Goal: Task Accomplishment & Management: Manage account settings

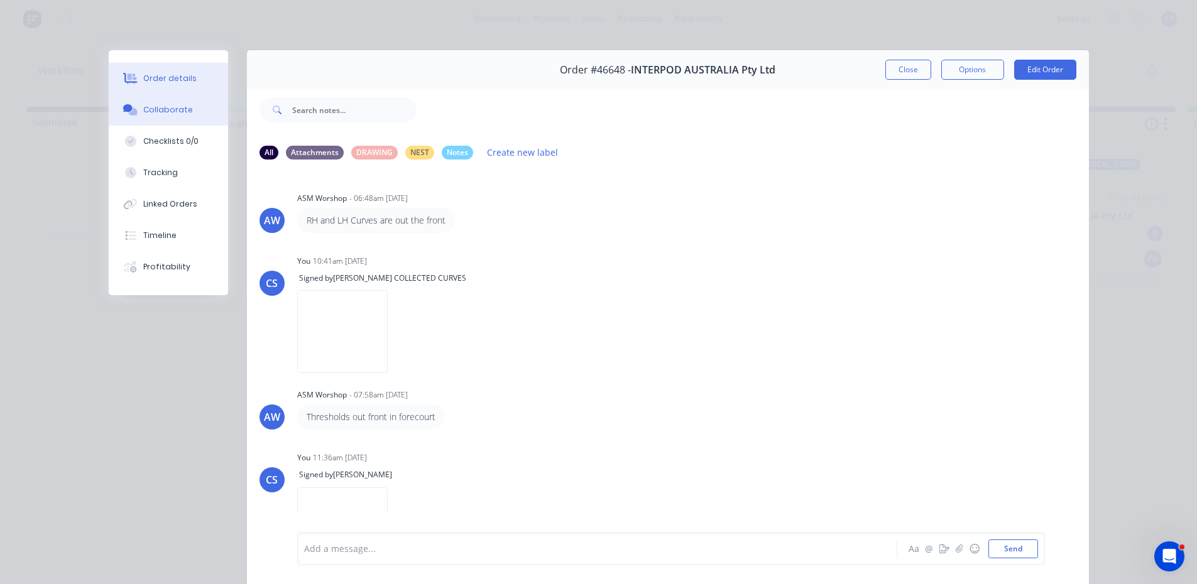
click at [160, 63] on button "Order details" at bounding box center [168, 78] width 119 height 31
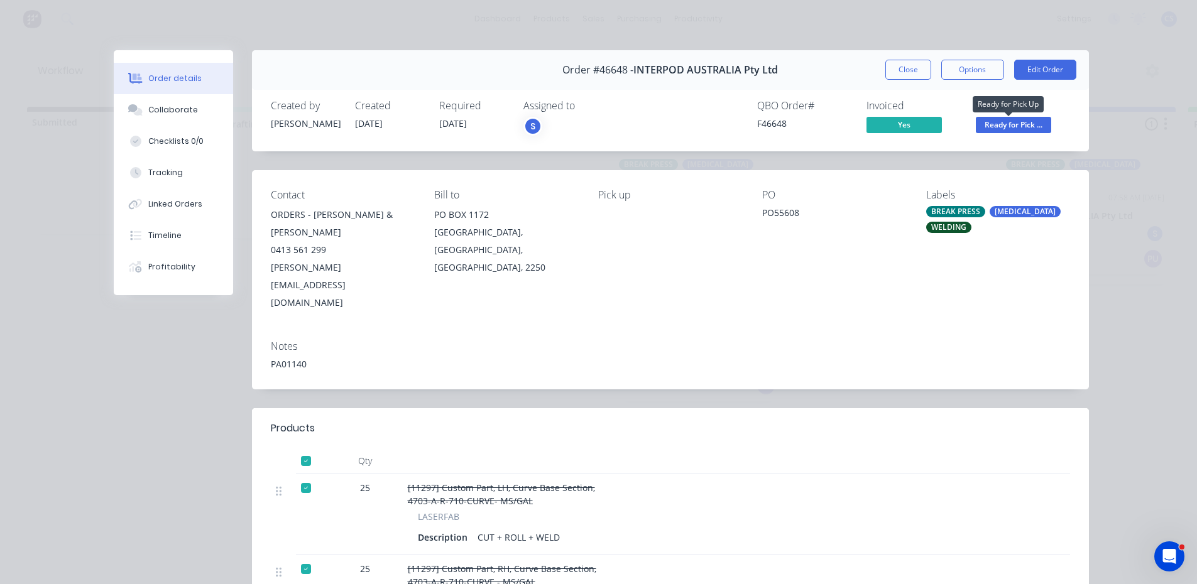
click at [983, 117] on span "Ready for Pick ..." at bounding box center [1013, 125] width 75 height 16
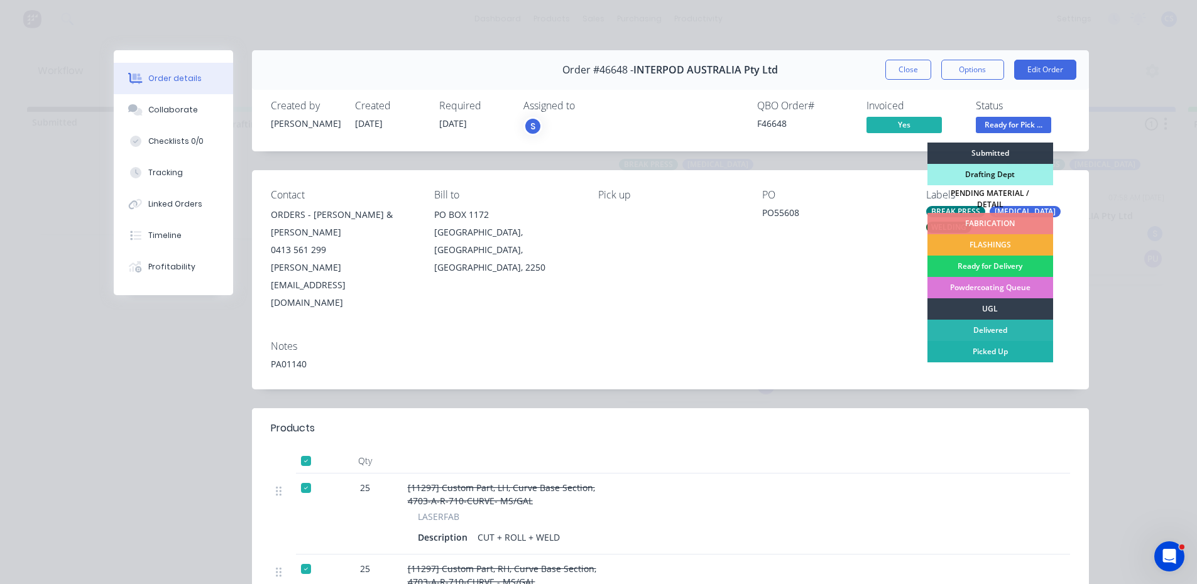
click at [998, 346] on div "Picked Up" at bounding box center [990, 351] width 126 height 21
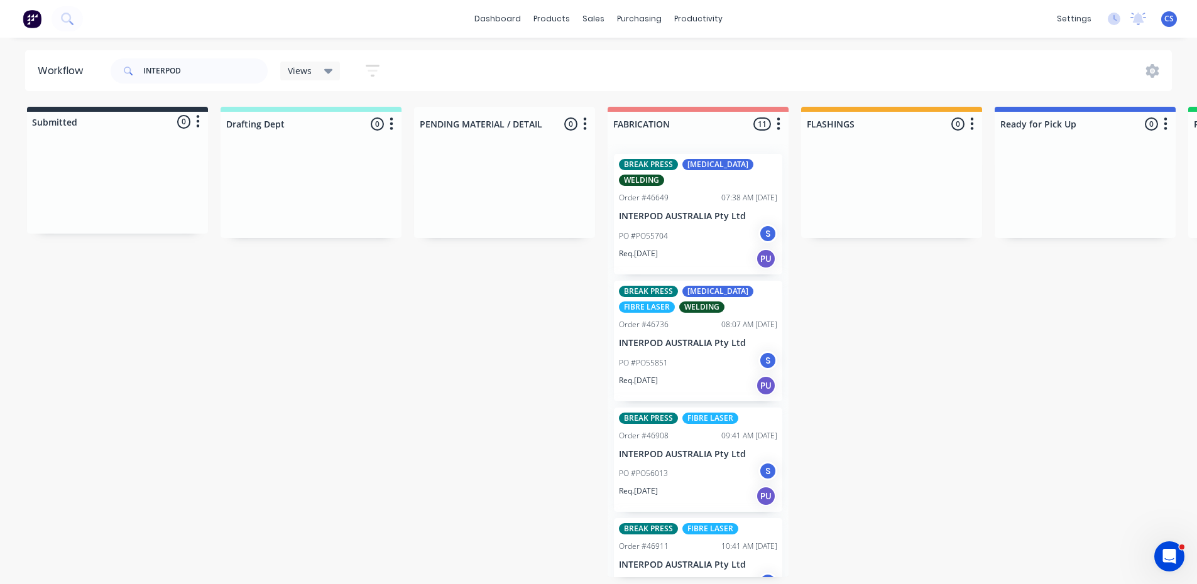
click at [209, 79] on div "INTERPOD" at bounding box center [189, 71] width 157 height 38
drag, startPoint x: 204, startPoint y: 75, endPoint x: 90, endPoint y: 41, distance: 119.1
click at [92, 46] on div "dashboard products sales purchasing productivity dashboard products Product Cat…" at bounding box center [598, 254] width 1197 height 509
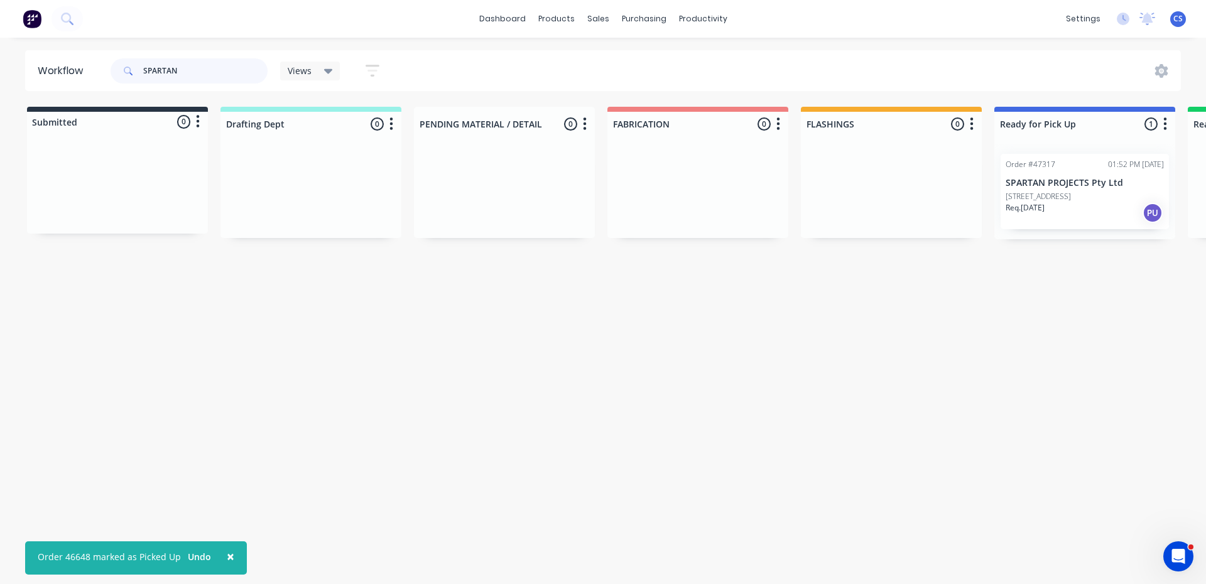
type input "SPARTAN"
click at [1071, 195] on p "[STREET_ADDRESS]" at bounding box center [1038, 196] width 65 height 11
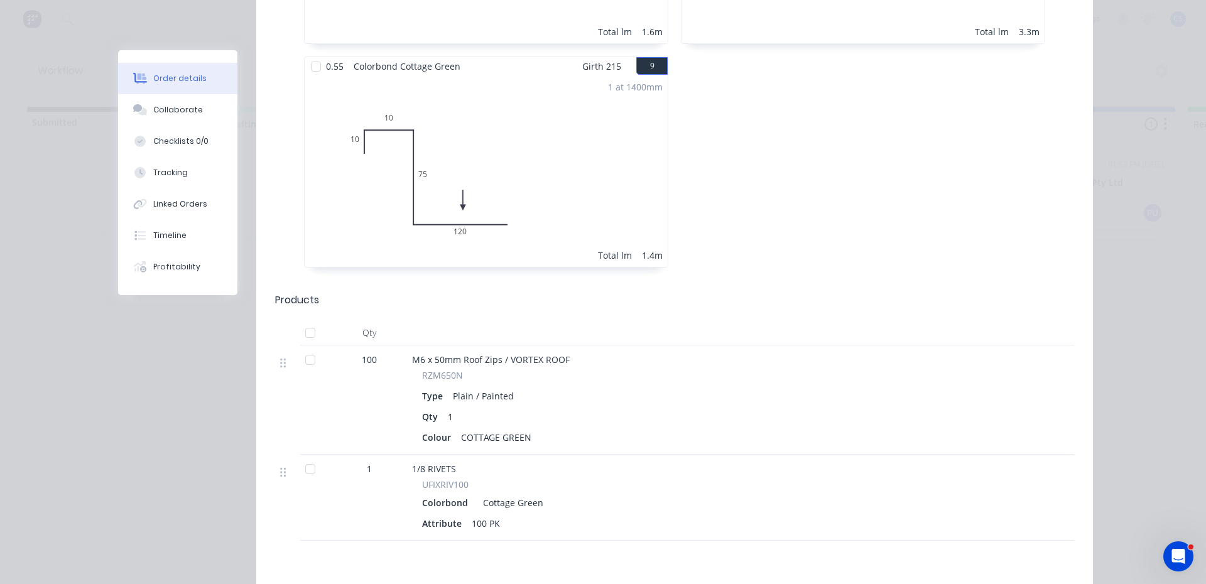
scroll to position [1257, 0]
click at [156, 111] on div "Collaborate" at bounding box center [178, 109] width 50 height 11
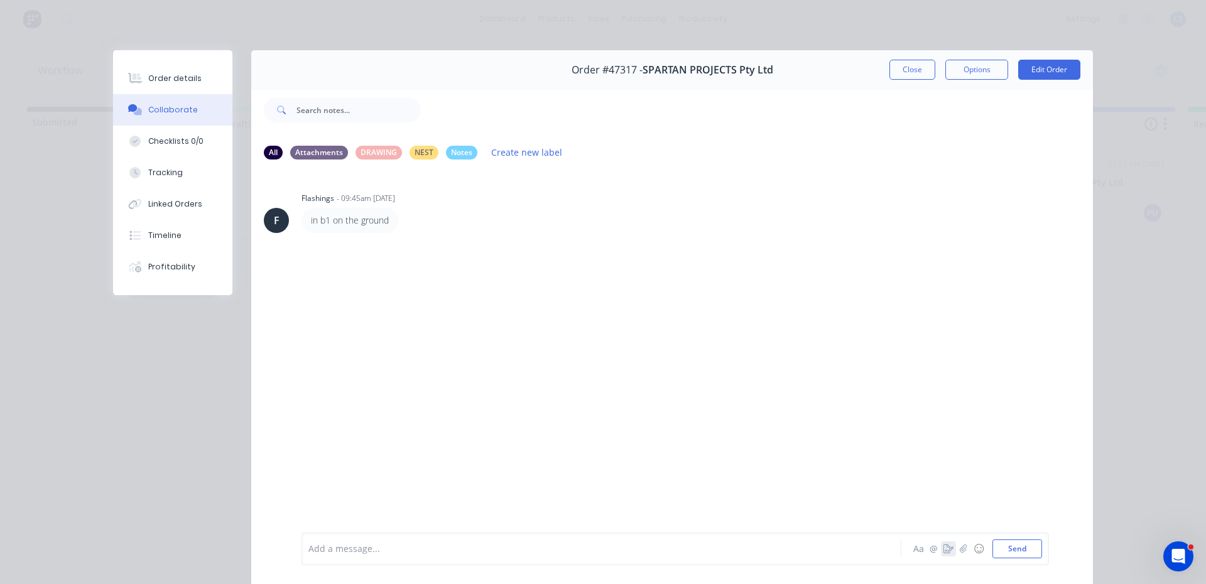
click at [946, 551] on icon "button" at bounding box center [949, 549] width 10 height 9
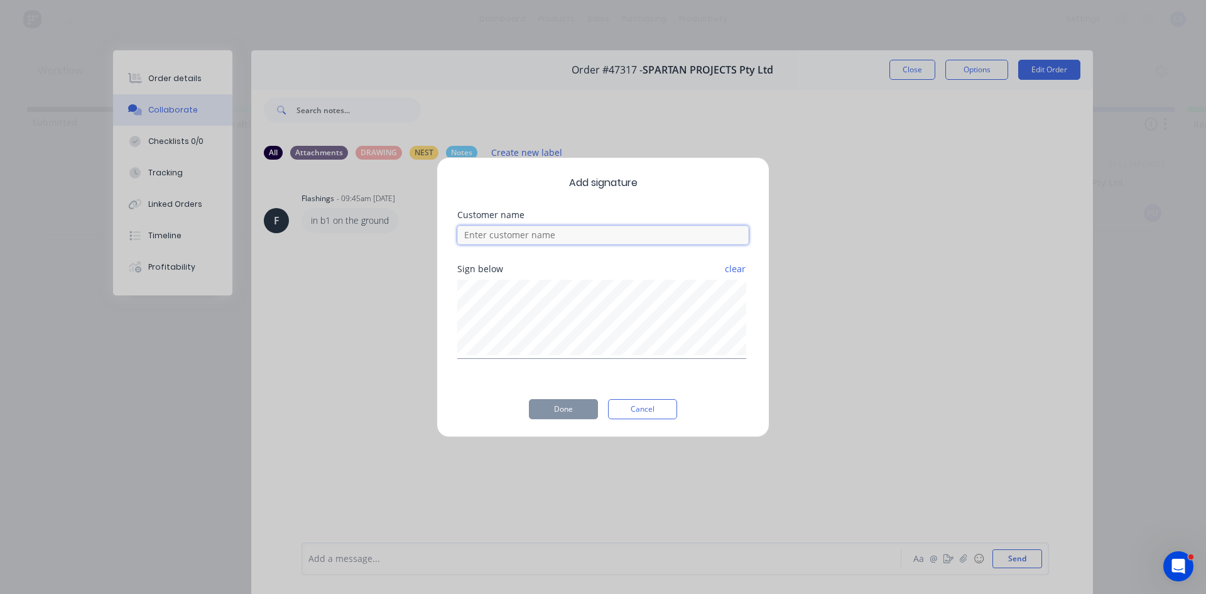
click at [513, 235] on input at bounding box center [603, 235] width 292 height 19
type input "[PERSON_NAME]"
click at [557, 416] on button "Done" at bounding box center [563, 409] width 69 height 20
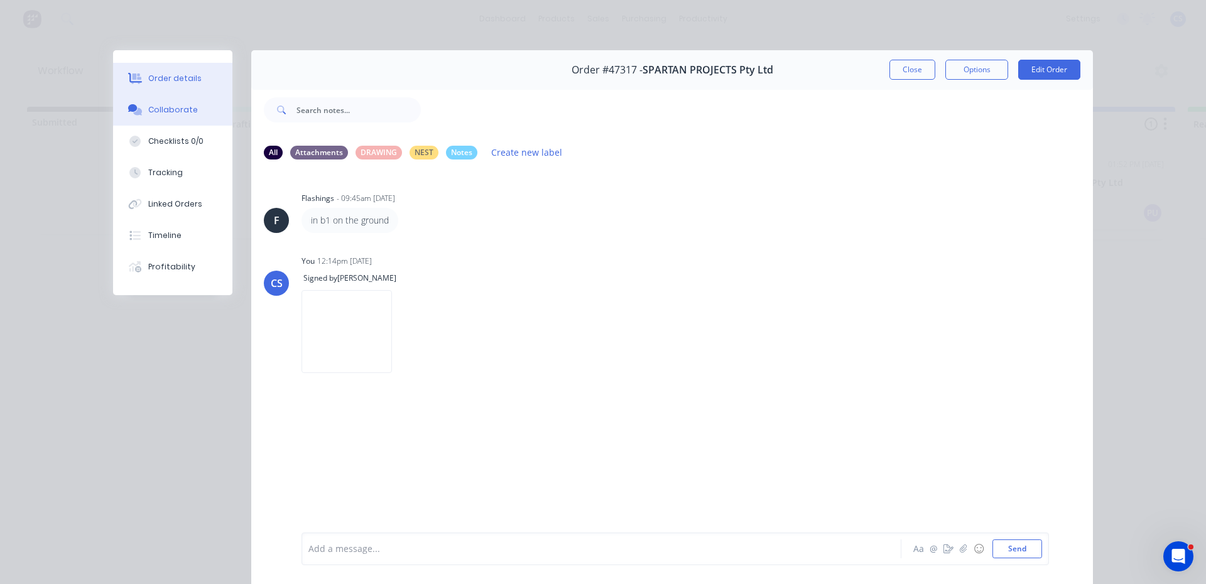
click at [207, 74] on button "Order details" at bounding box center [172, 78] width 119 height 31
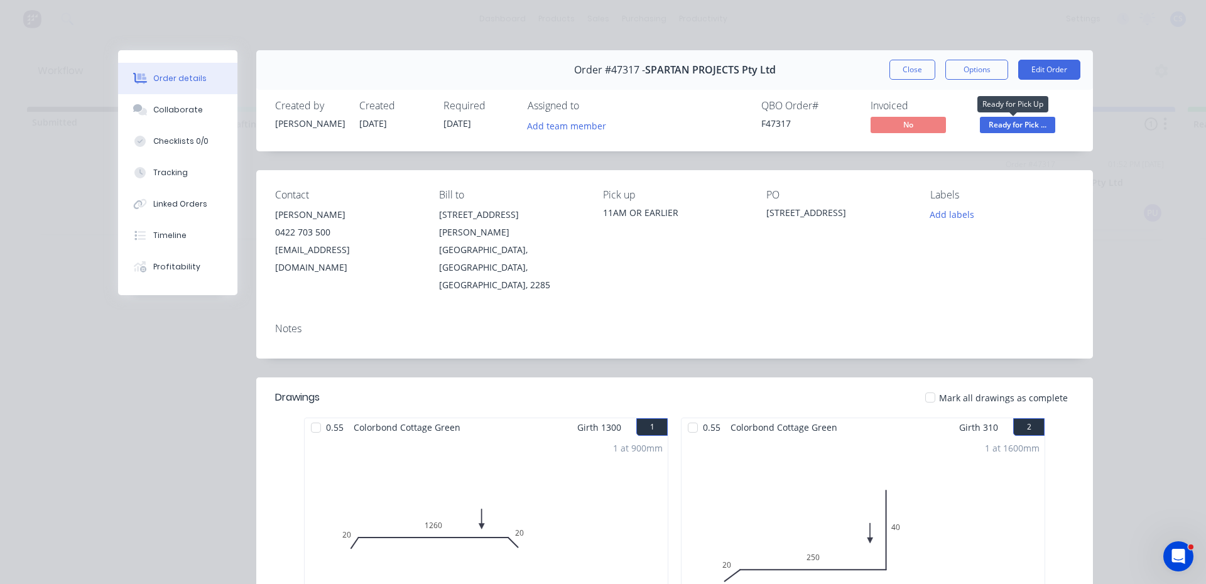
click at [1018, 126] on span "Ready for Pick ..." at bounding box center [1017, 125] width 75 height 16
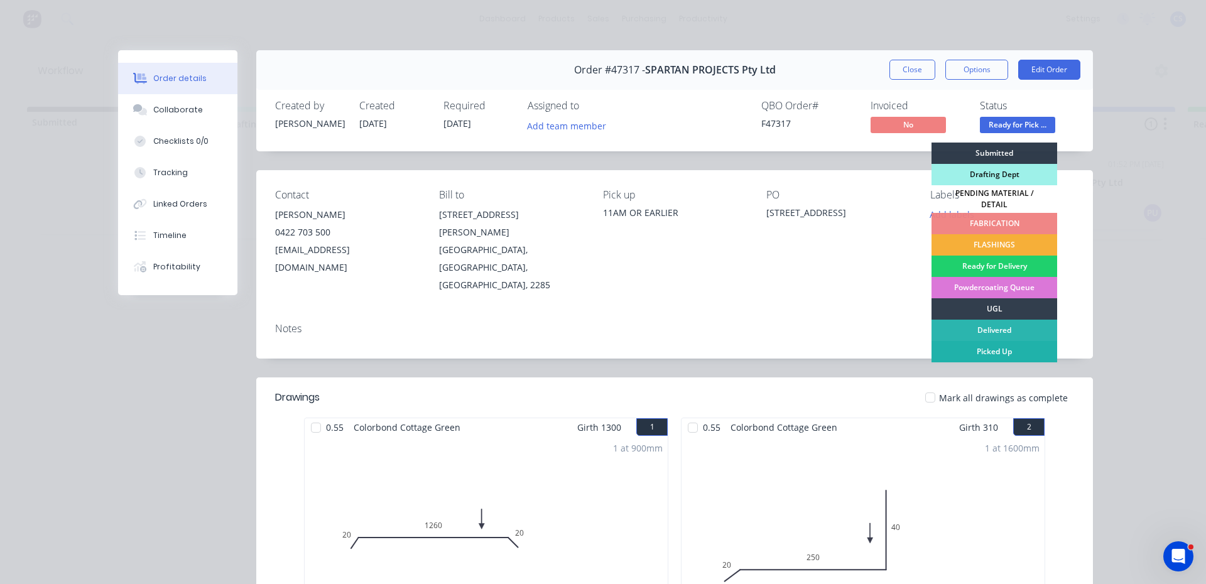
click at [1015, 347] on div "Picked Up" at bounding box center [995, 351] width 126 height 21
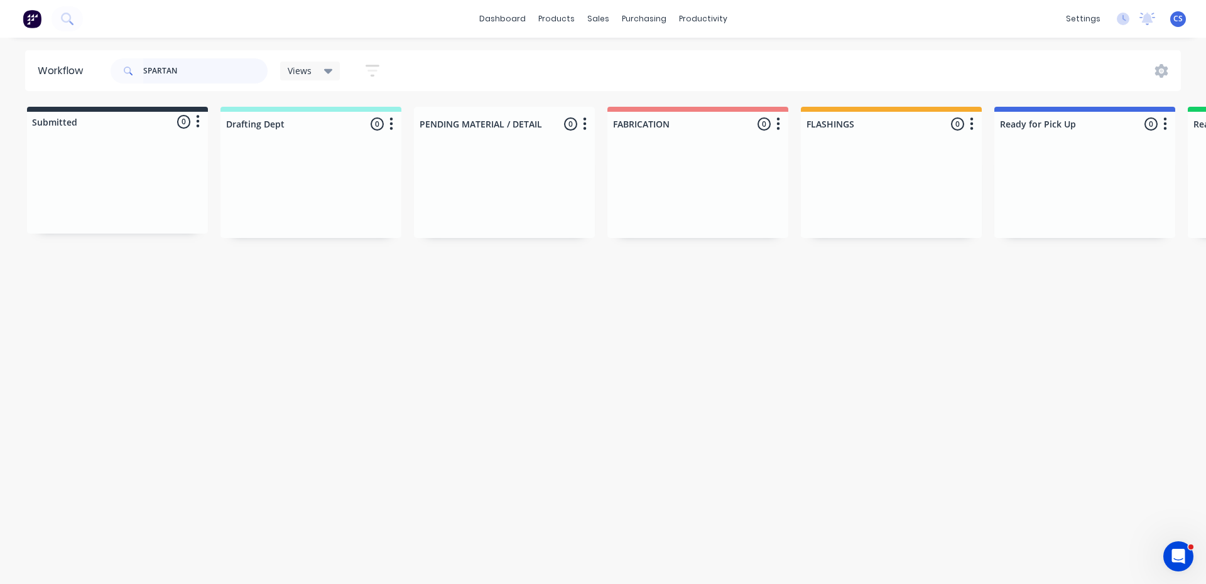
drag, startPoint x: 175, startPoint y: 75, endPoint x: 123, endPoint y: 70, distance: 52.4
click at [123, 70] on div "SPARTAN" at bounding box center [189, 70] width 157 height 25
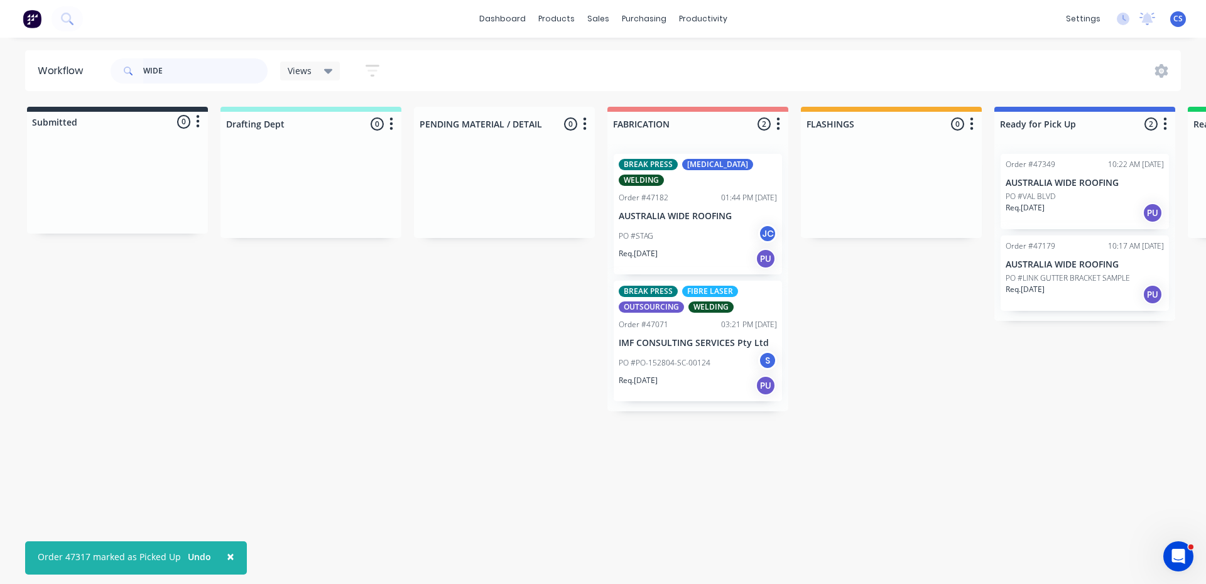
type input "WIDE"
click at [1088, 216] on div "Req. [DATE] PU" at bounding box center [1085, 212] width 158 height 21
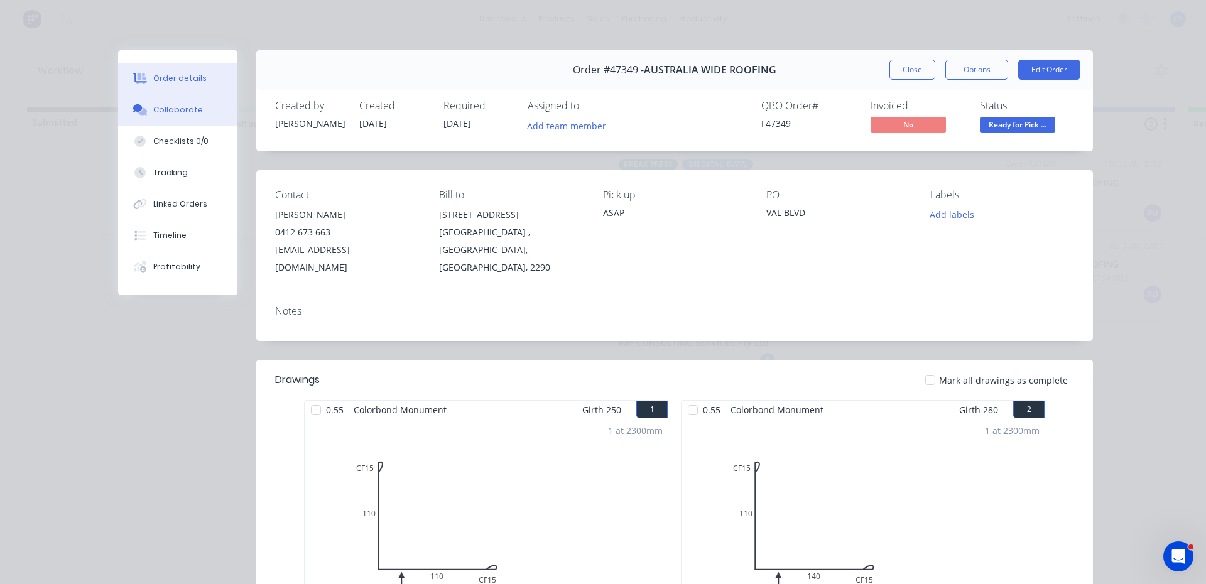
click at [146, 109] on button "Collaborate" at bounding box center [177, 109] width 119 height 31
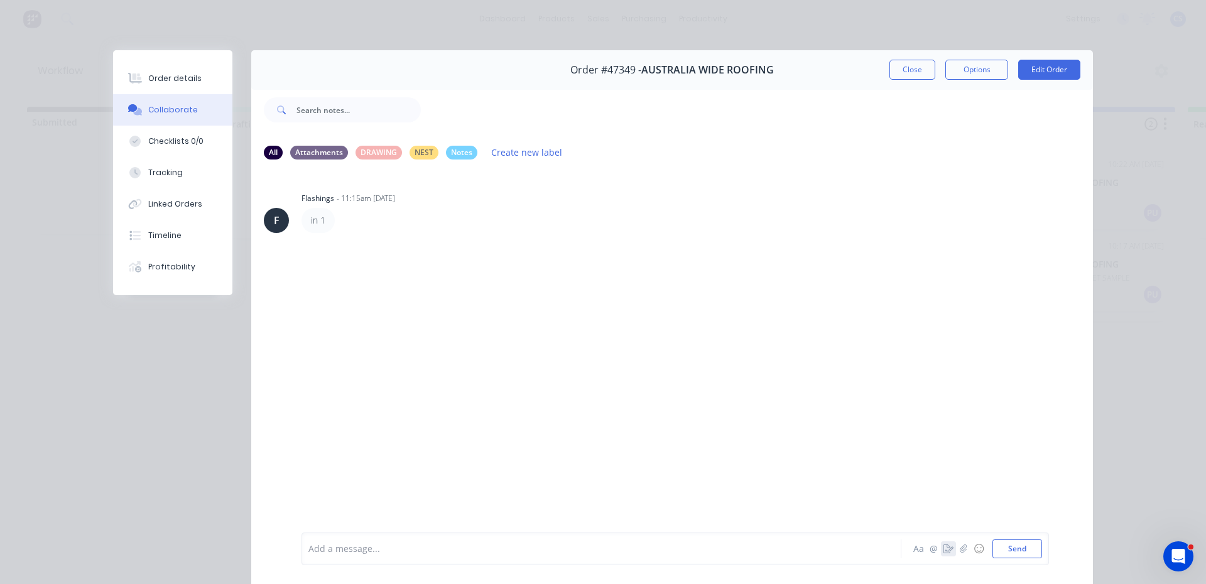
click at [947, 554] on button "button" at bounding box center [948, 549] width 15 height 15
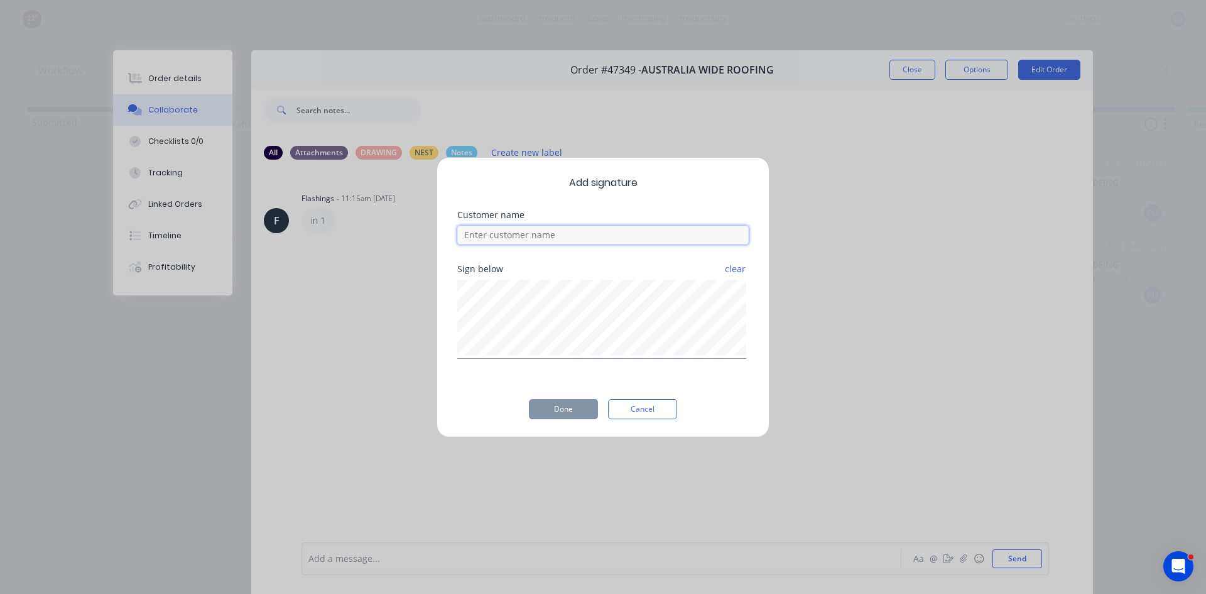
click at [481, 229] on input at bounding box center [603, 235] width 292 height 19
type input "R"
click at [183, 70] on div "Add signature Customer name Sign below clear Done Cancel" at bounding box center [603, 297] width 1206 height 594
drag, startPoint x: 670, startPoint y: 408, endPoint x: 493, endPoint y: 295, distance: 210.2
click at [667, 408] on button "Cancel" at bounding box center [642, 409] width 69 height 20
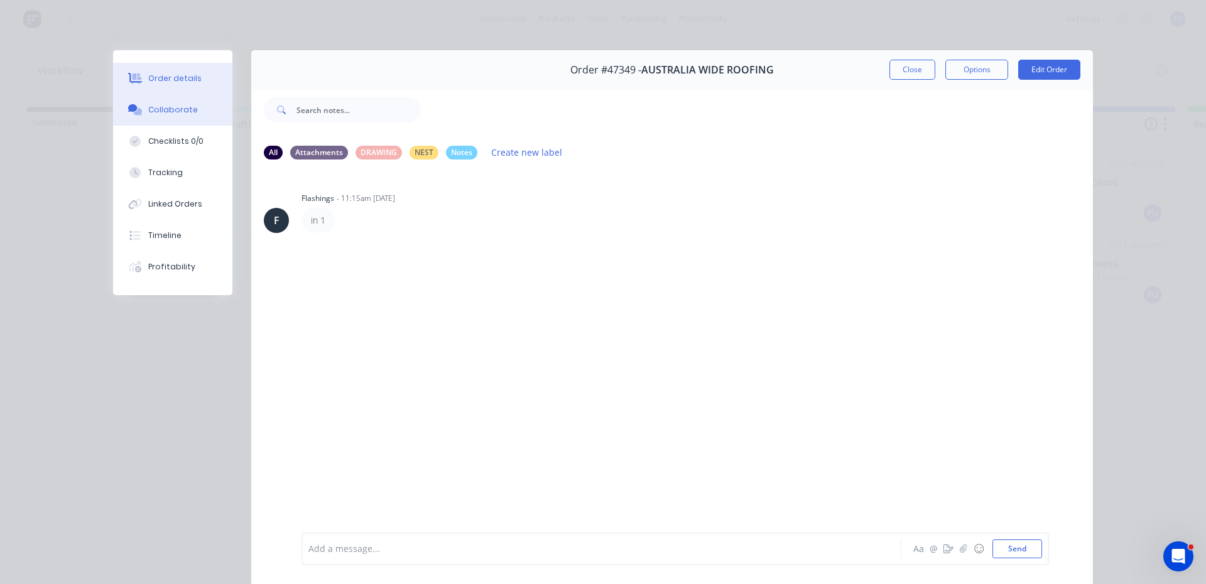
click at [176, 84] on button "Order details" at bounding box center [172, 78] width 119 height 31
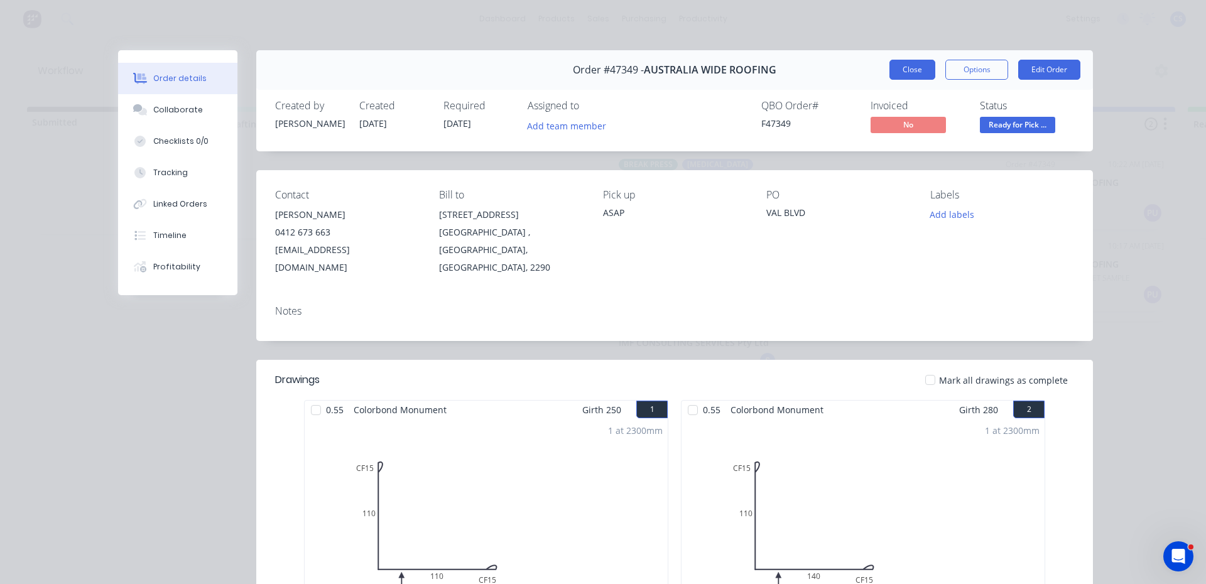
click at [900, 70] on button "Close" at bounding box center [913, 70] width 46 height 20
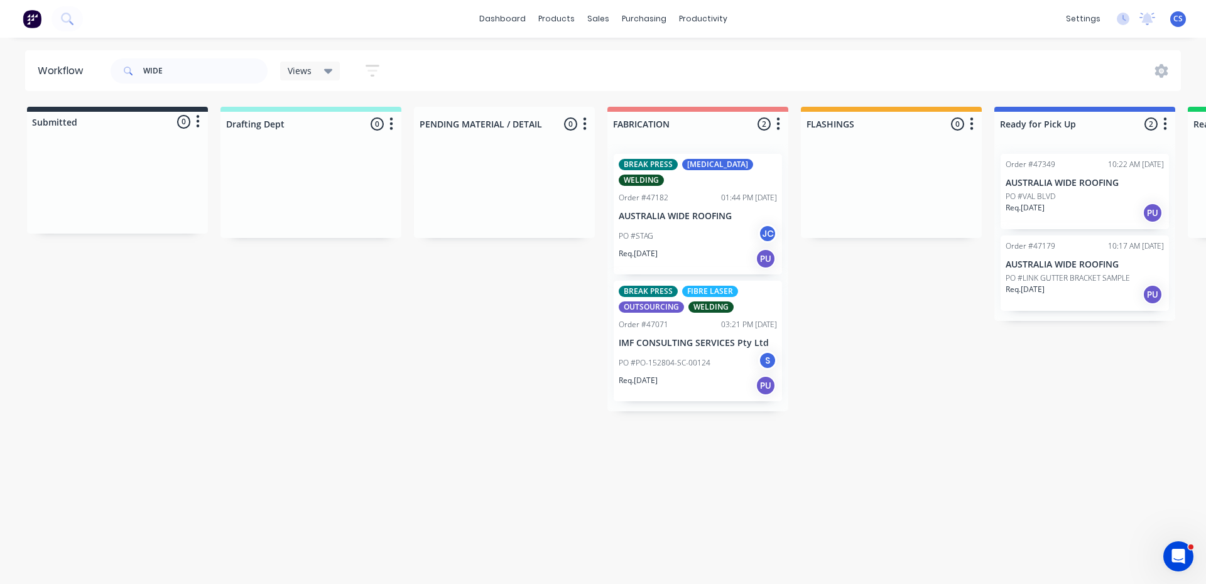
click at [1043, 273] on p "PO #LINK GUTTER BRACKET SAMPLE" at bounding box center [1068, 278] width 124 height 11
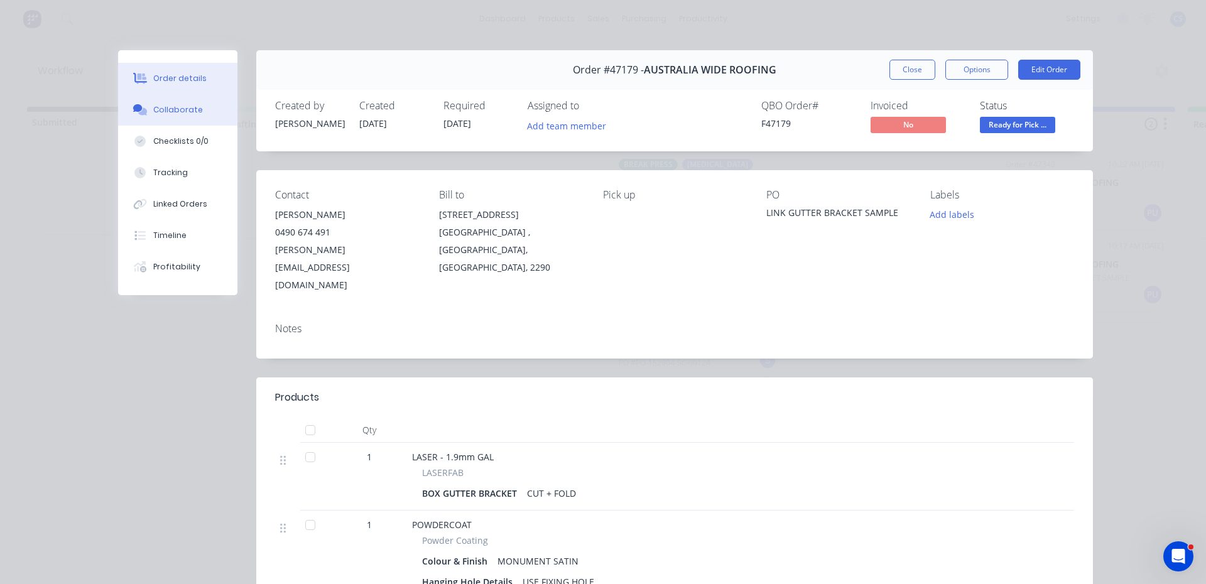
click at [167, 104] on button "Collaborate" at bounding box center [177, 109] width 119 height 31
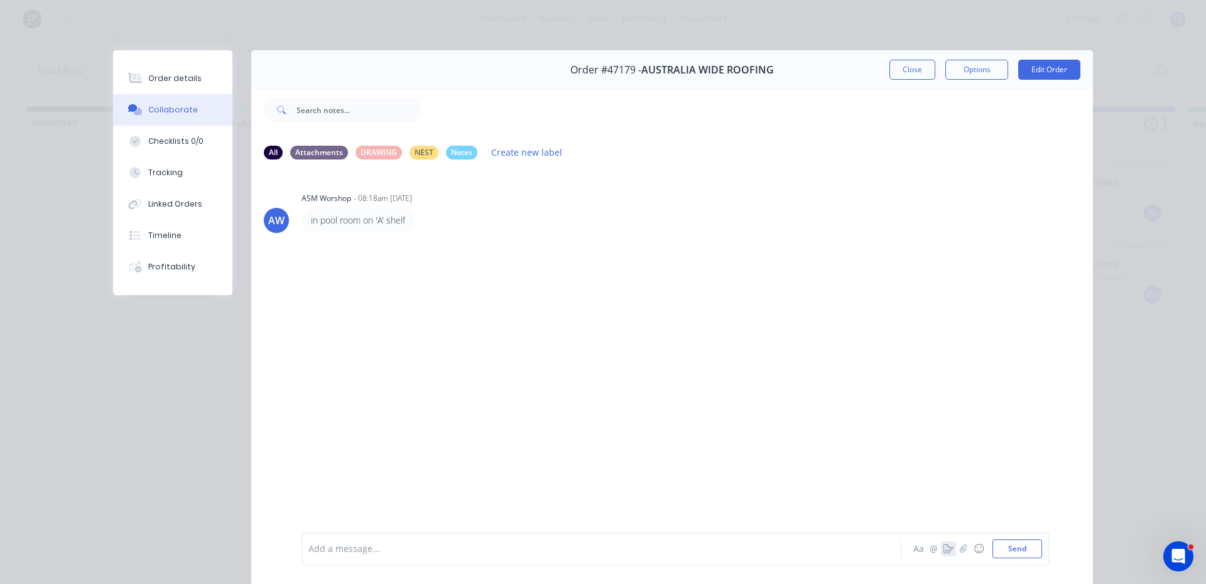
click at [944, 547] on icon "button" at bounding box center [949, 549] width 10 height 9
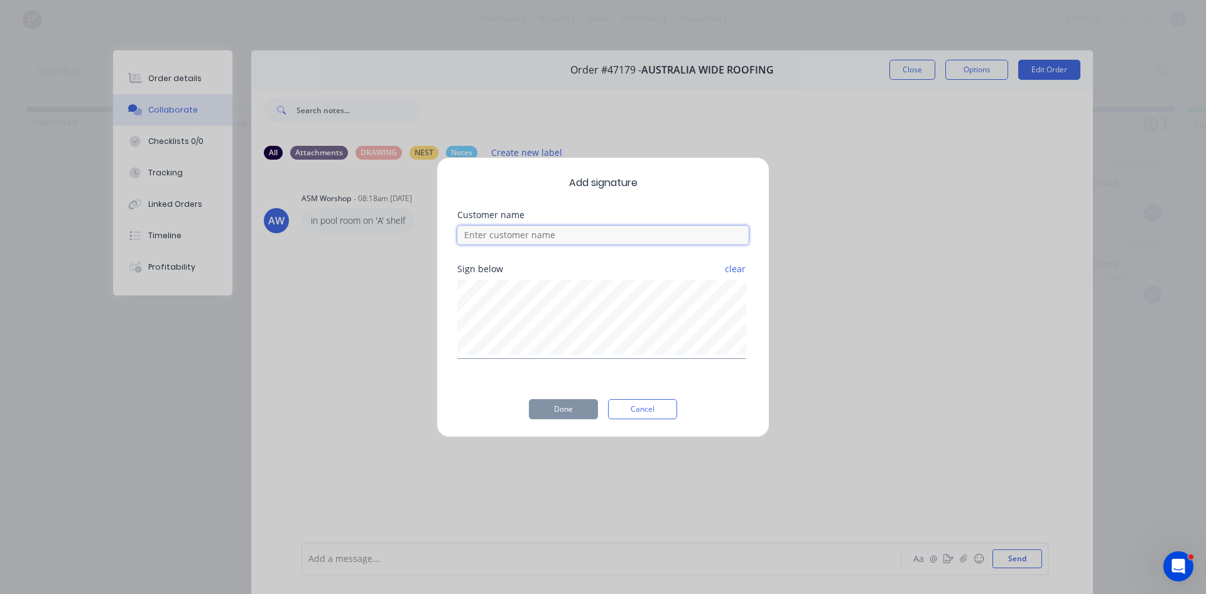
click at [532, 239] on input at bounding box center [603, 235] width 292 height 19
type input "[PERSON_NAME]"
click at [538, 401] on button "Done" at bounding box center [563, 409] width 69 height 20
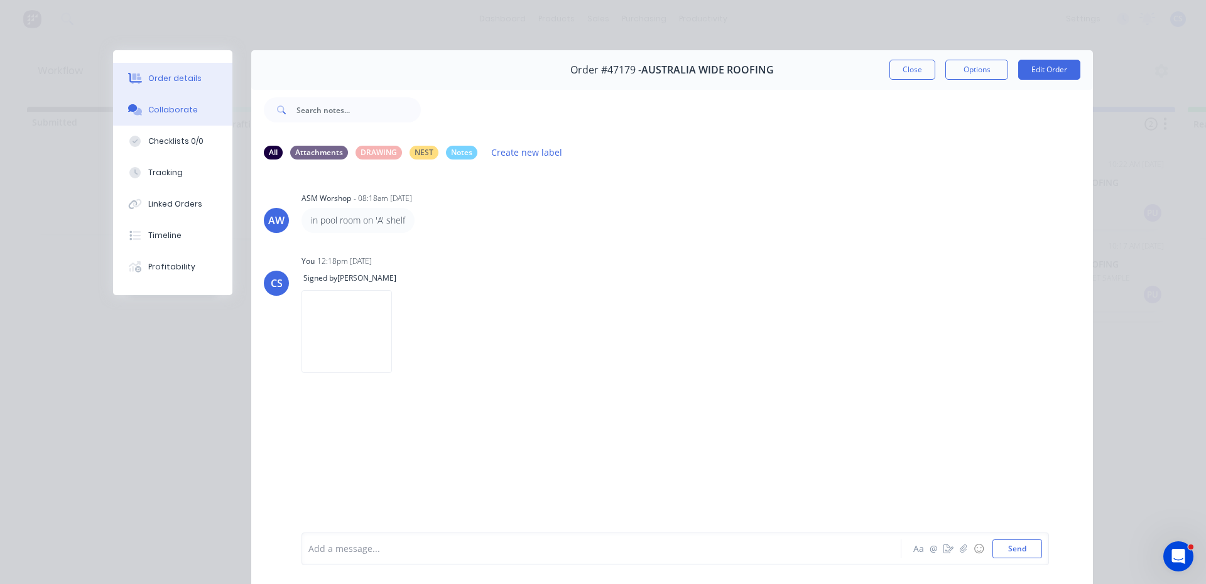
click at [172, 79] on div "Order details" at bounding box center [174, 78] width 53 height 11
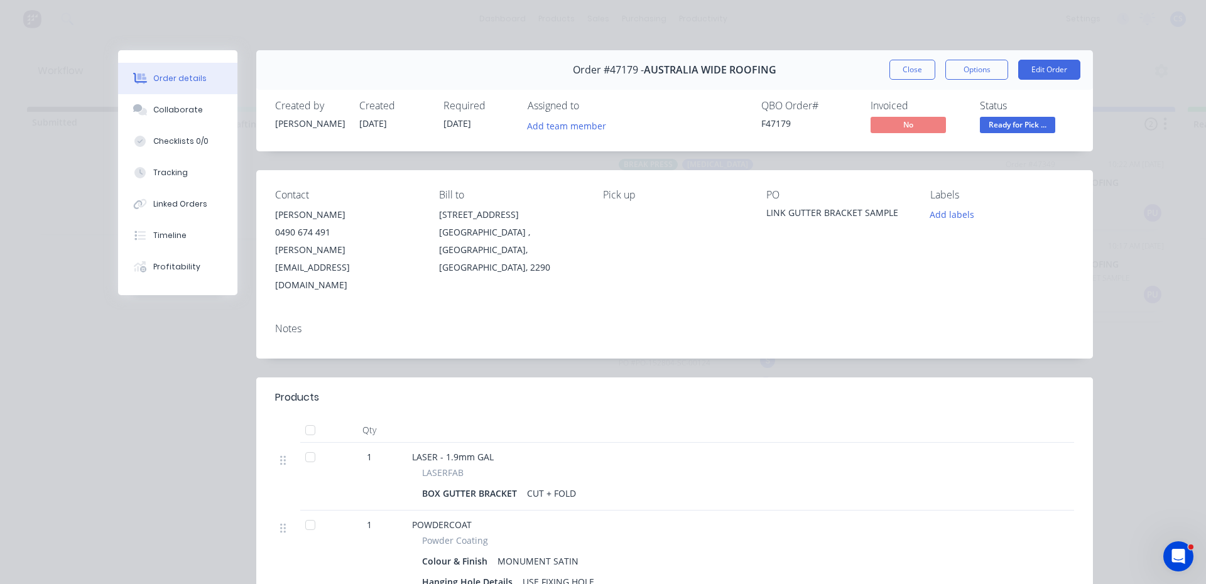
click at [1016, 129] on span "Ready for Pick ..." at bounding box center [1017, 125] width 75 height 16
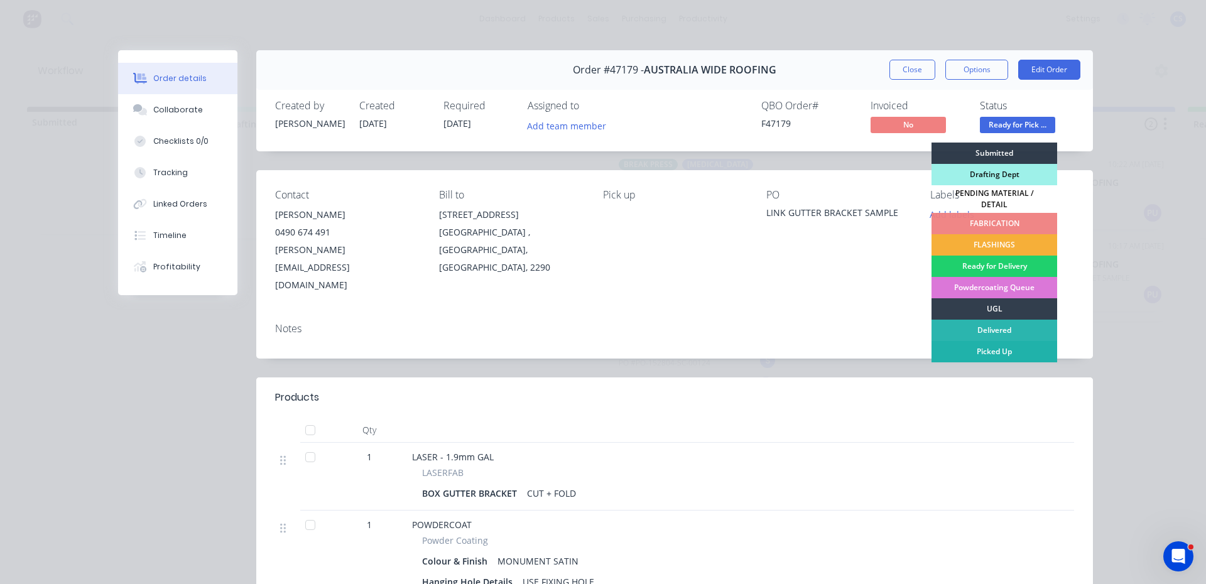
click at [989, 343] on div "Picked Up" at bounding box center [995, 351] width 126 height 21
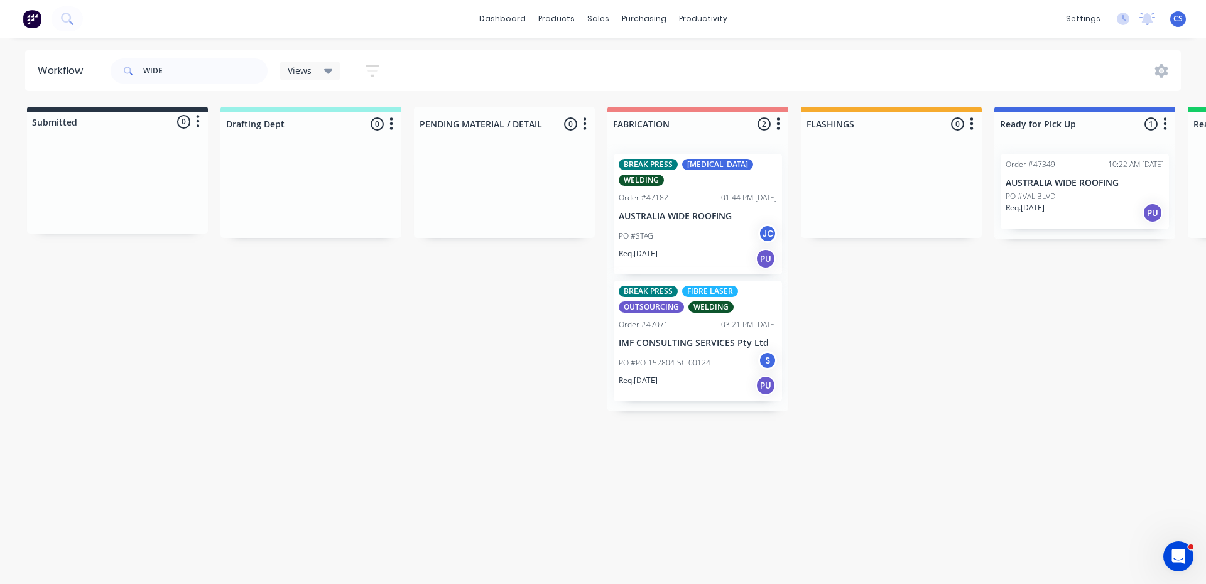
click at [1088, 197] on div "PO #VAL BLVD" at bounding box center [1085, 196] width 158 height 11
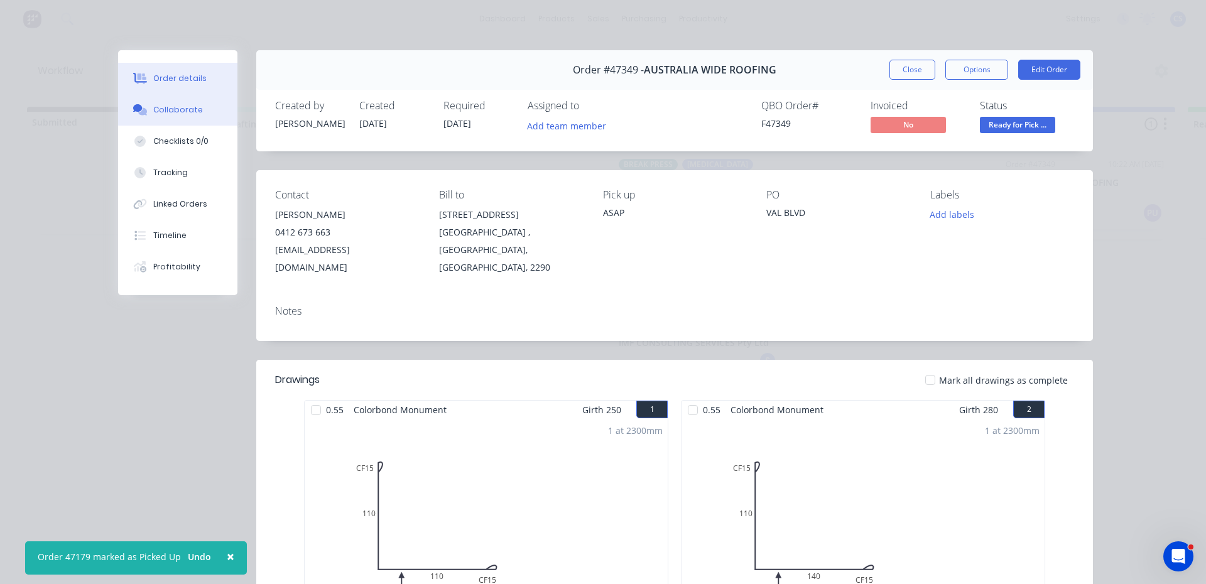
click at [199, 117] on button "Collaborate" at bounding box center [177, 109] width 119 height 31
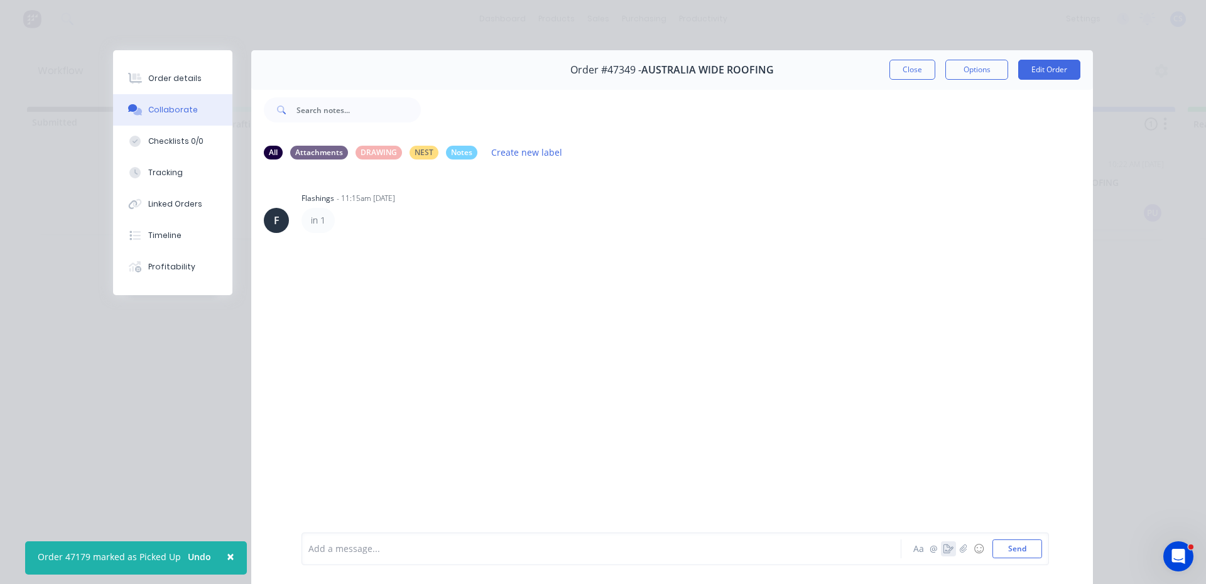
click at [944, 547] on icon "button" at bounding box center [949, 549] width 10 height 9
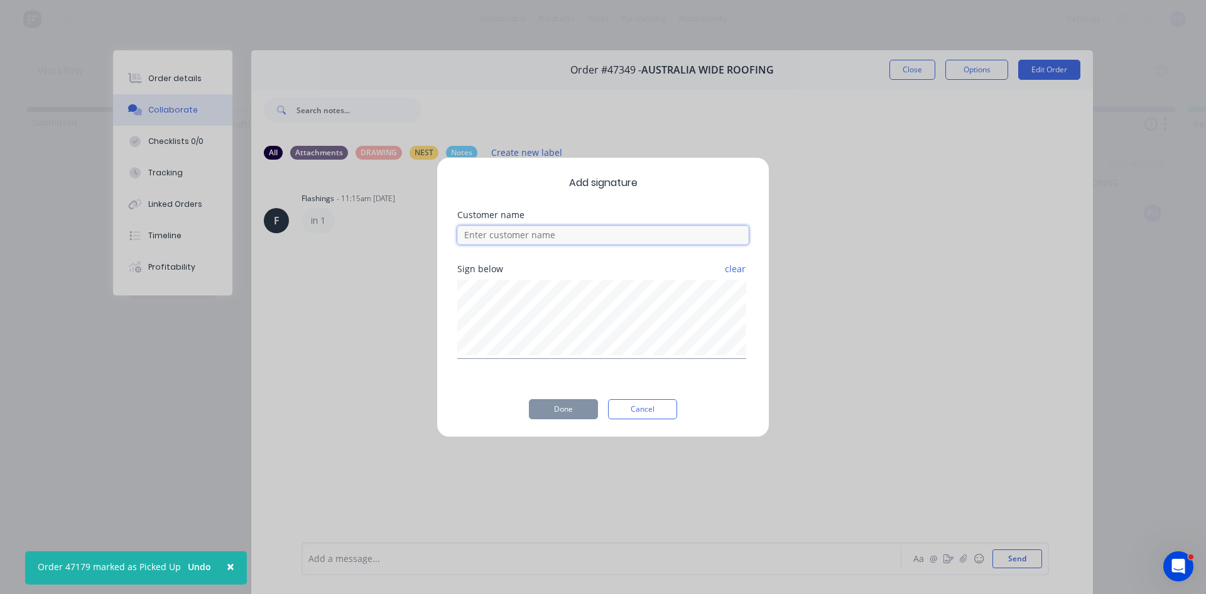
click at [633, 240] on input at bounding box center [603, 235] width 292 height 19
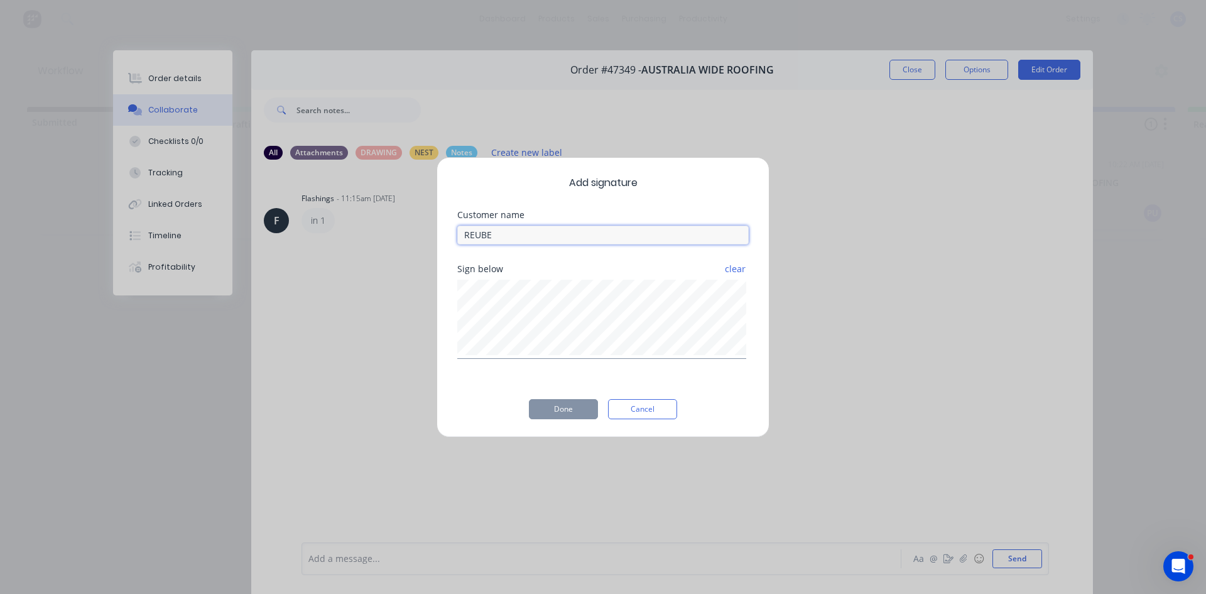
type input "[PERSON_NAME]"
click at [557, 400] on button "Done" at bounding box center [563, 409] width 69 height 20
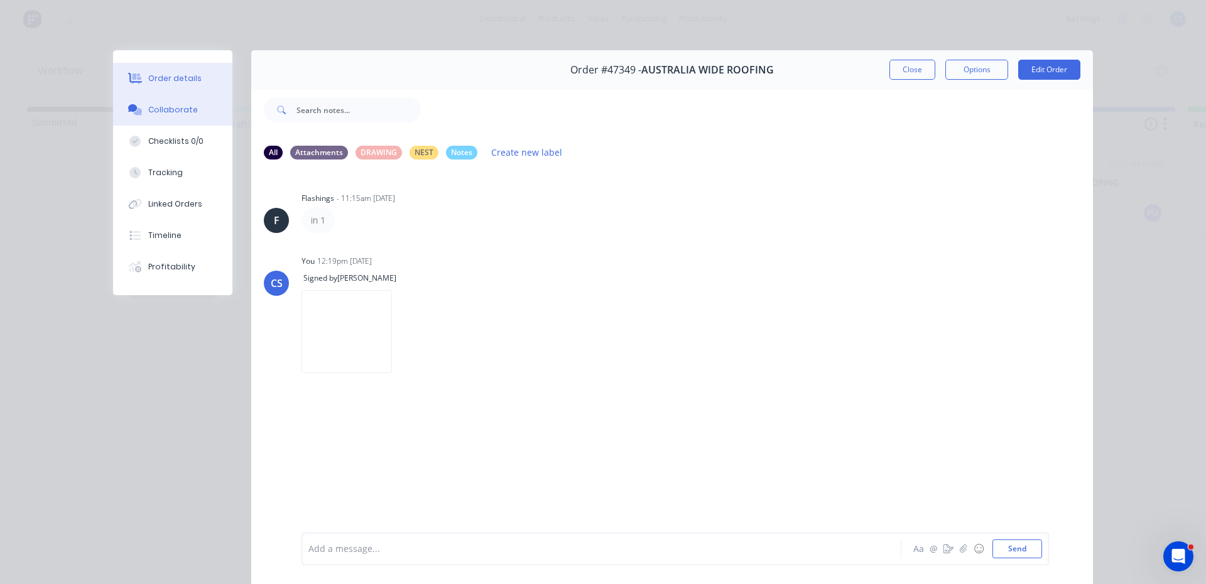
click at [172, 79] on div "Order details" at bounding box center [174, 78] width 53 height 11
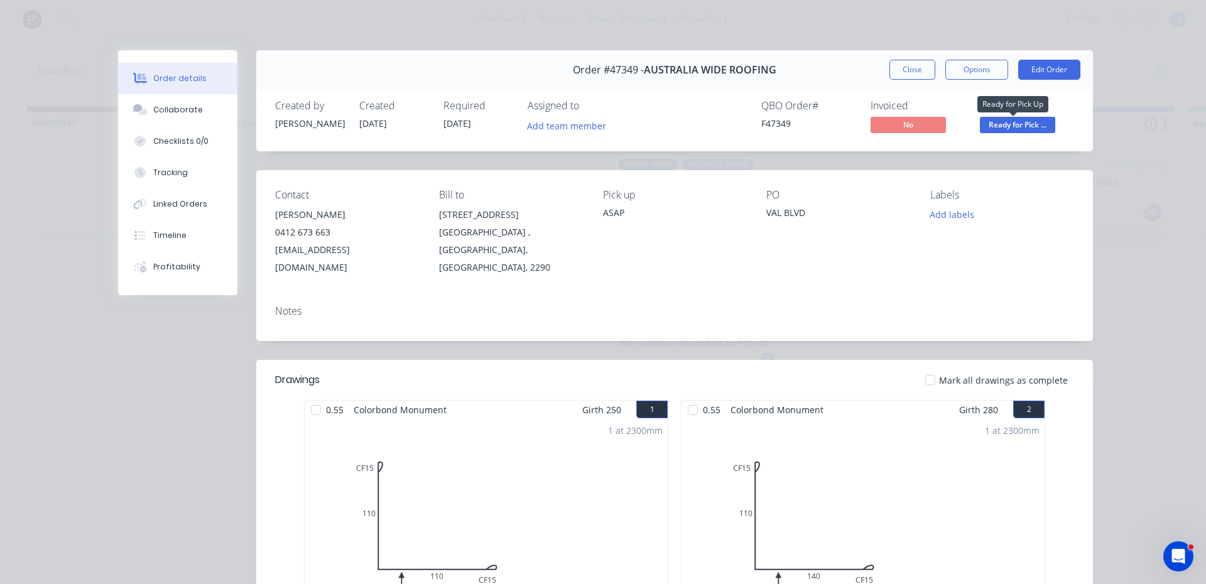
click at [997, 123] on span "Ready for Pick ..." at bounding box center [1017, 125] width 75 height 16
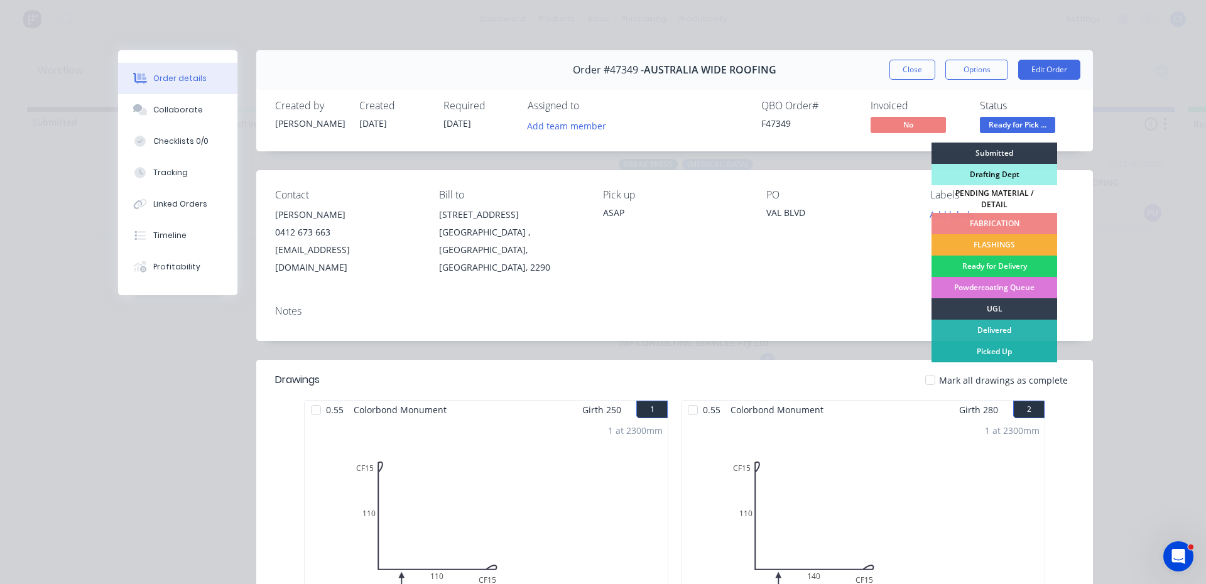
click at [997, 344] on div "Picked Up" at bounding box center [995, 351] width 126 height 21
